Goal: Information Seeking & Learning: Learn about a topic

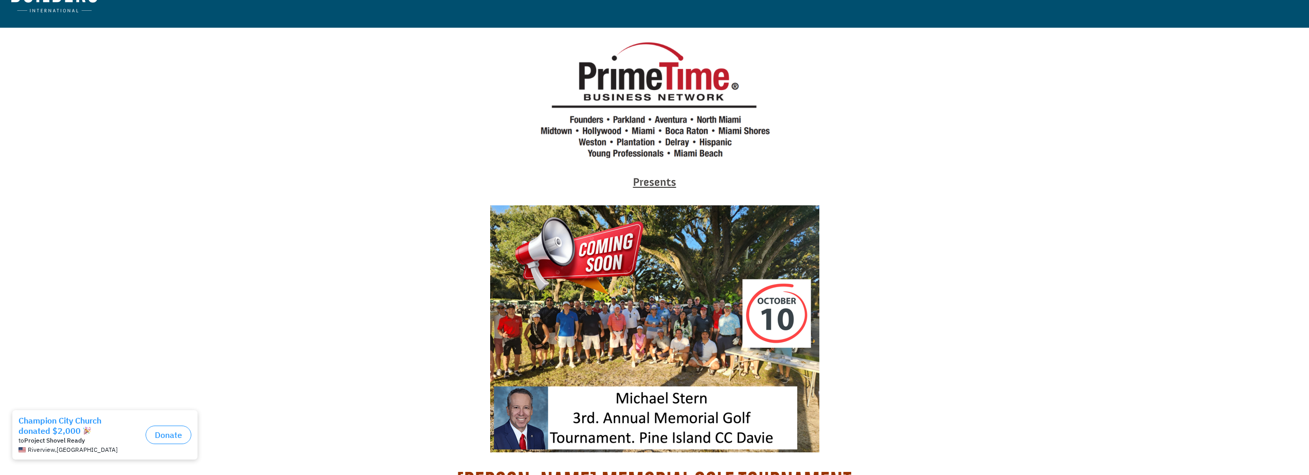
scroll to position [51, 0]
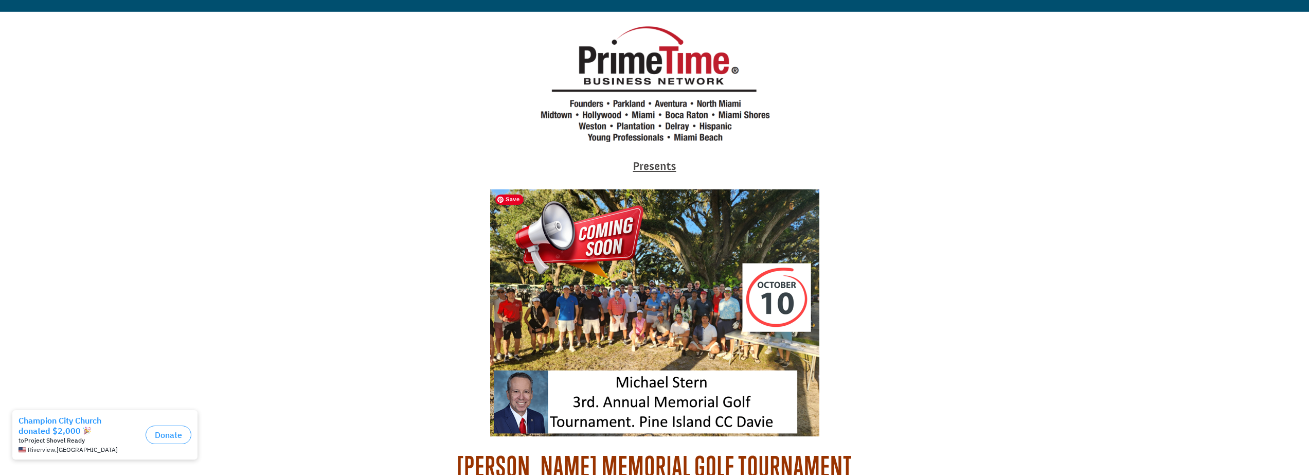
click at [639, 283] on img at bounding box center [654, 312] width 329 height 247
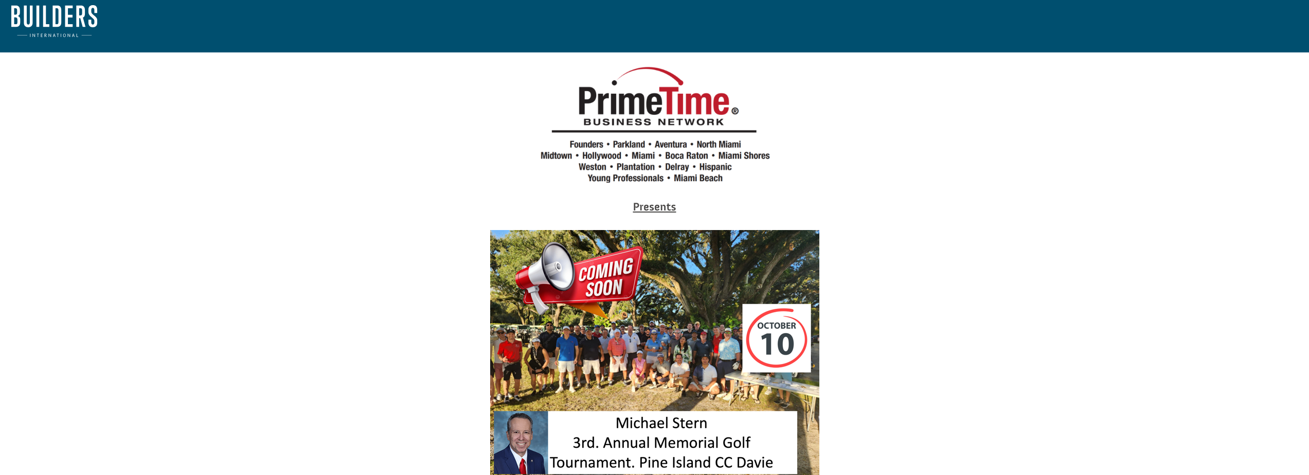
scroll to position [0, 0]
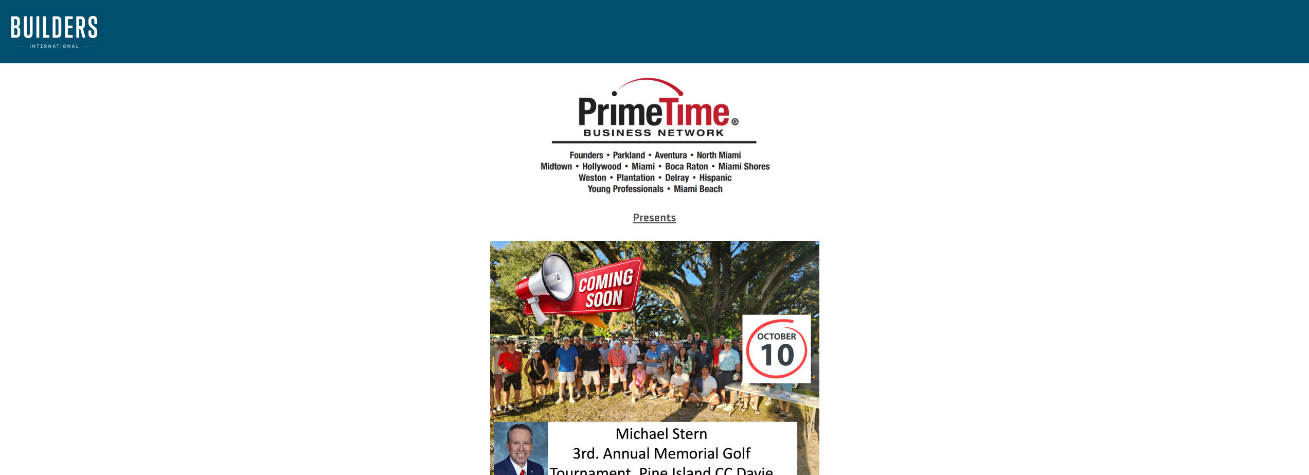
click at [659, 218] on strong "Presents" at bounding box center [654, 217] width 43 height 14
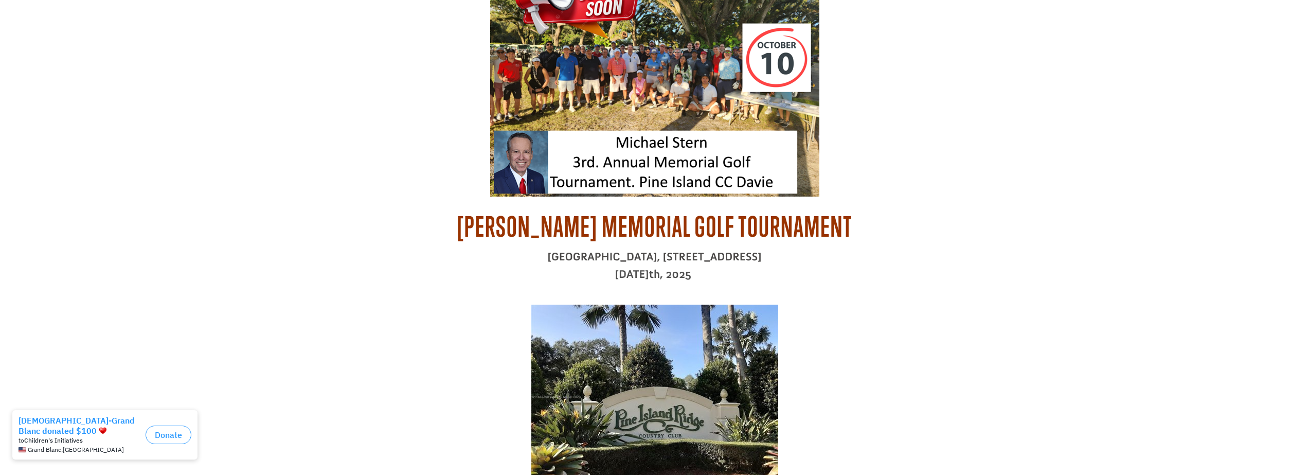
scroll to position [309, 0]
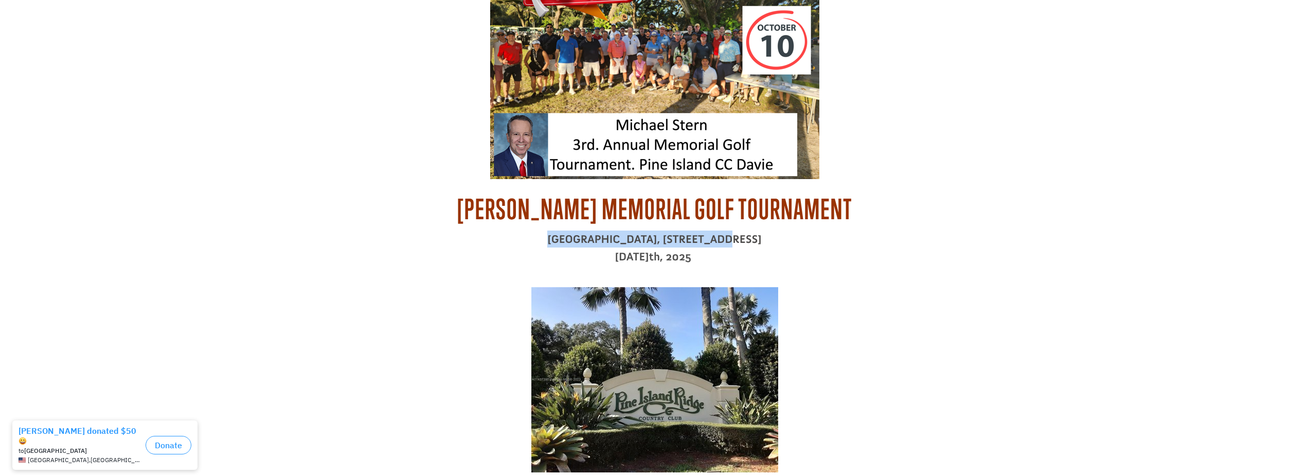
drag, startPoint x: 483, startPoint y: 237, endPoint x: 639, endPoint y: 240, distance: 155.3
click at [639, 240] on p "[GEOGRAPHIC_DATA], [STREET_ADDRESS]" at bounding box center [654, 238] width 555 height 17
drag, startPoint x: 614, startPoint y: 237, endPoint x: 605, endPoint y: 238, distance: 8.8
